Goal: Information Seeking & Learning: Compare options

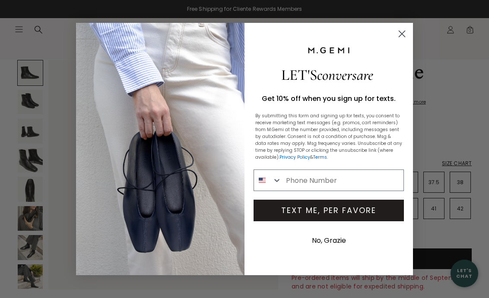
click at [402, 35] on icon "Close dialog" at bounding box center [402, 34] width 6 height 6
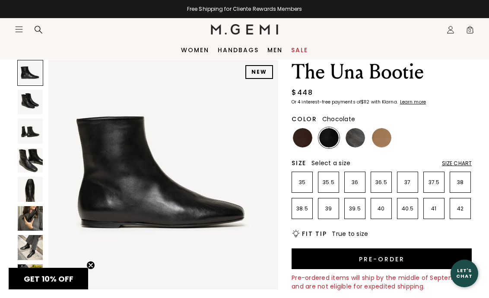
click at [302, 140] on img at bounding box center [302, 137] width 19 height 19
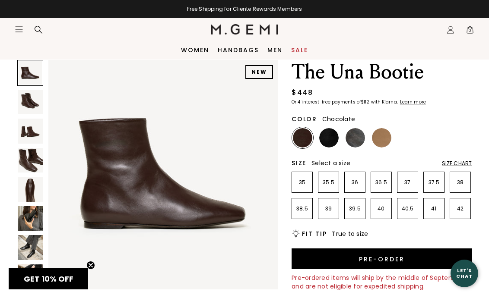
click at [32, 103] on img at bounding box center [30, 102] width 25 height 25
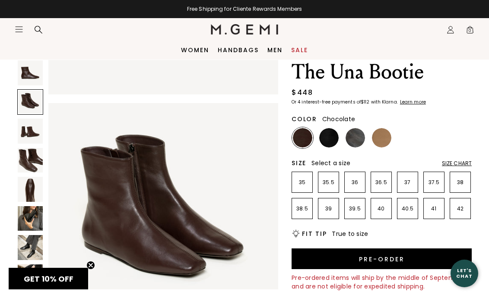
scroll to position [238, 0]
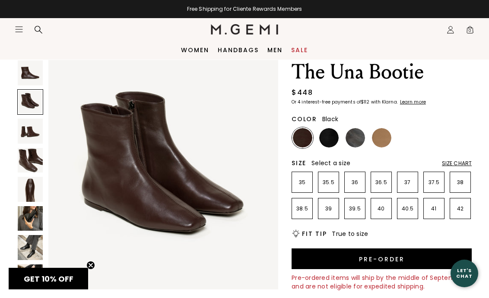
click at [331, 129] on img at bounding box center [328, 137] width 19 height 19
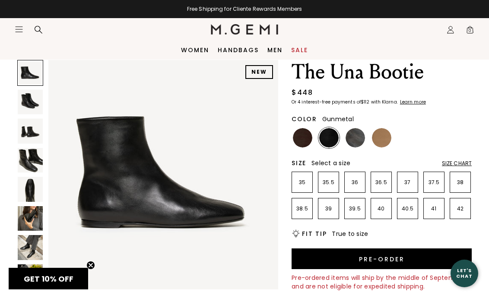
click at [367, 141] on ul at bounding box center [381, 137] width 180 height 21
click at [357, 140] on img at bounding box center [354, 137] width 19 height 19
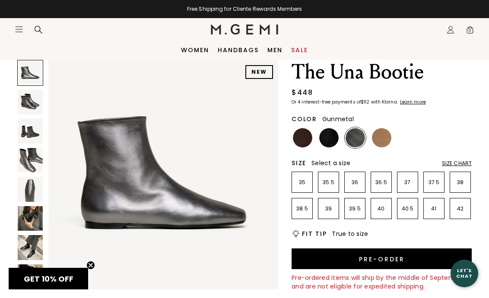
click at [357, 140] on img at bounding box center [354, 137] width 19 height 19
click at [375, 142] on img at bounding box center [381, 137] width 19 height 19
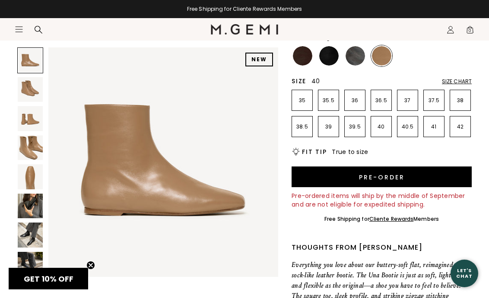
scroll to position [114, 0]
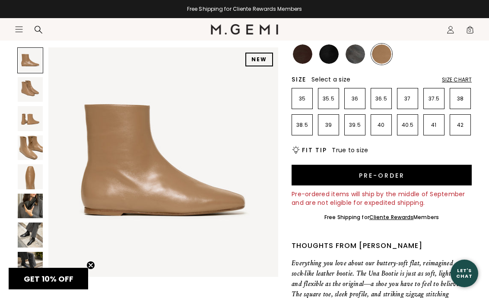
click at [35, 194] on img at bounding box center [30, 206] width 25 height 25
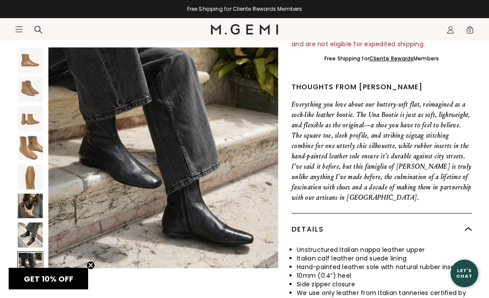
scroll to position [427, 0]
